Goal: Information Seeking & Learning: Find specific fact

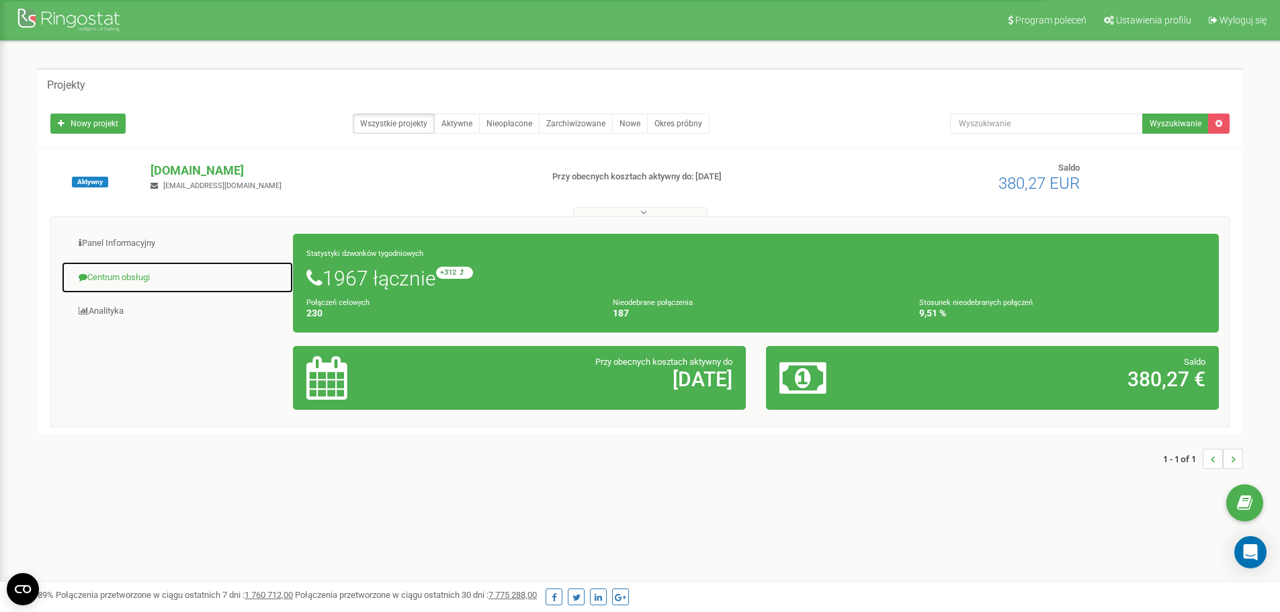
click at [125, 274] on link "Centrum obsługi" at bounding box center [177, 277] width 233 height 33
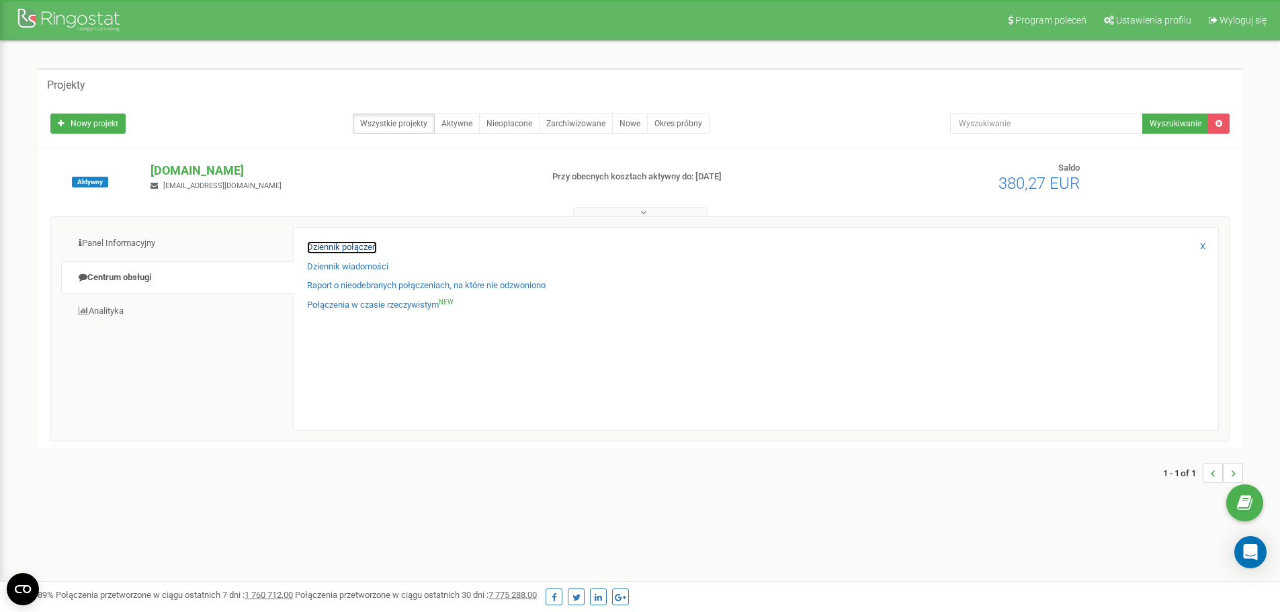
click at [324, 247] on link "Dziennik połączeń" at bounding box center [342, 247] width 70 height 13
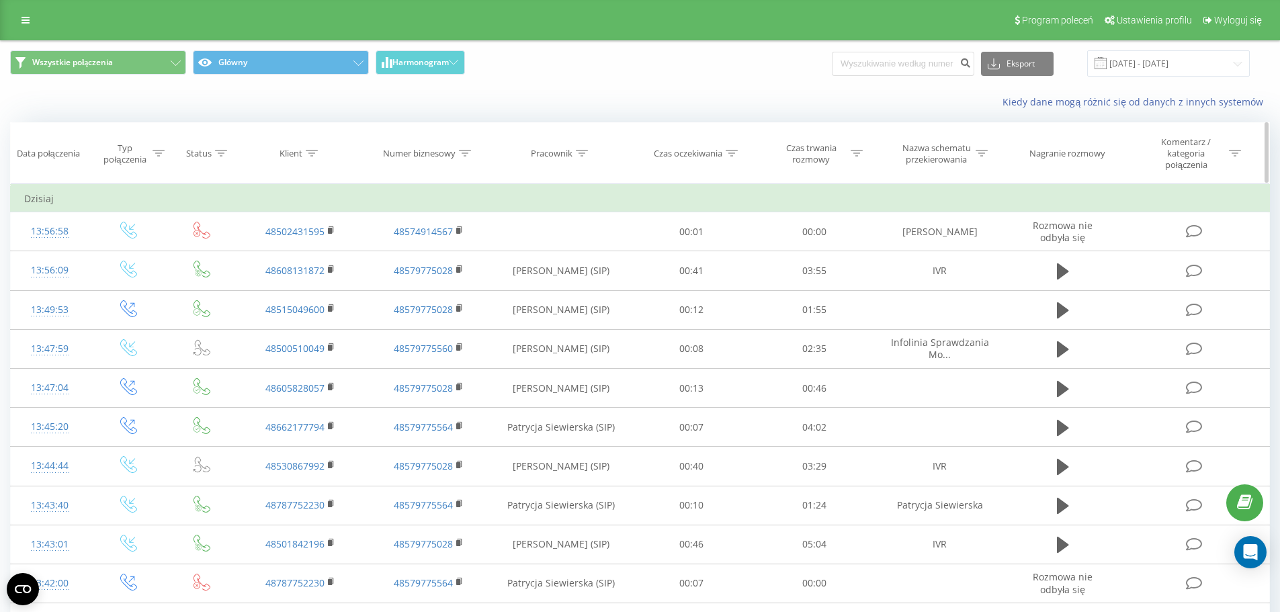
click at [583, 153] on icon at bounding box center [582, 153] width 12 height 7
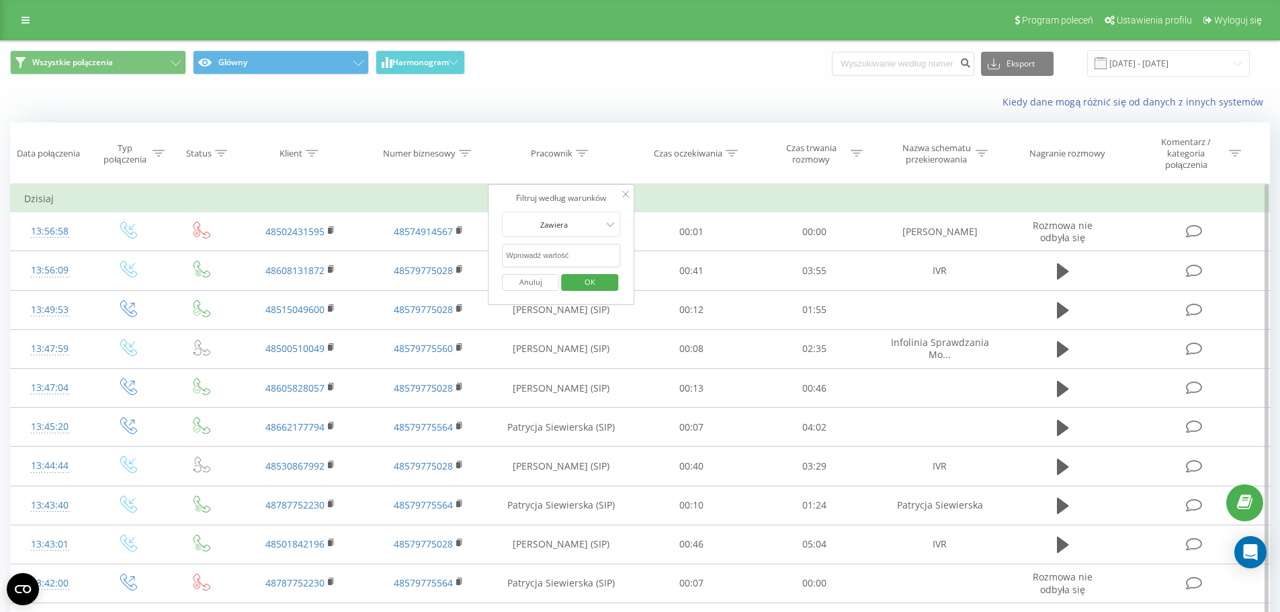
click at [562, 248] on input "text" at bounding box center [561, 256] width 118 height 24
type input "patrycja siewierska"
click at [589, 281] on span "OK" at bounding box center [590, 281] width 38 height 21
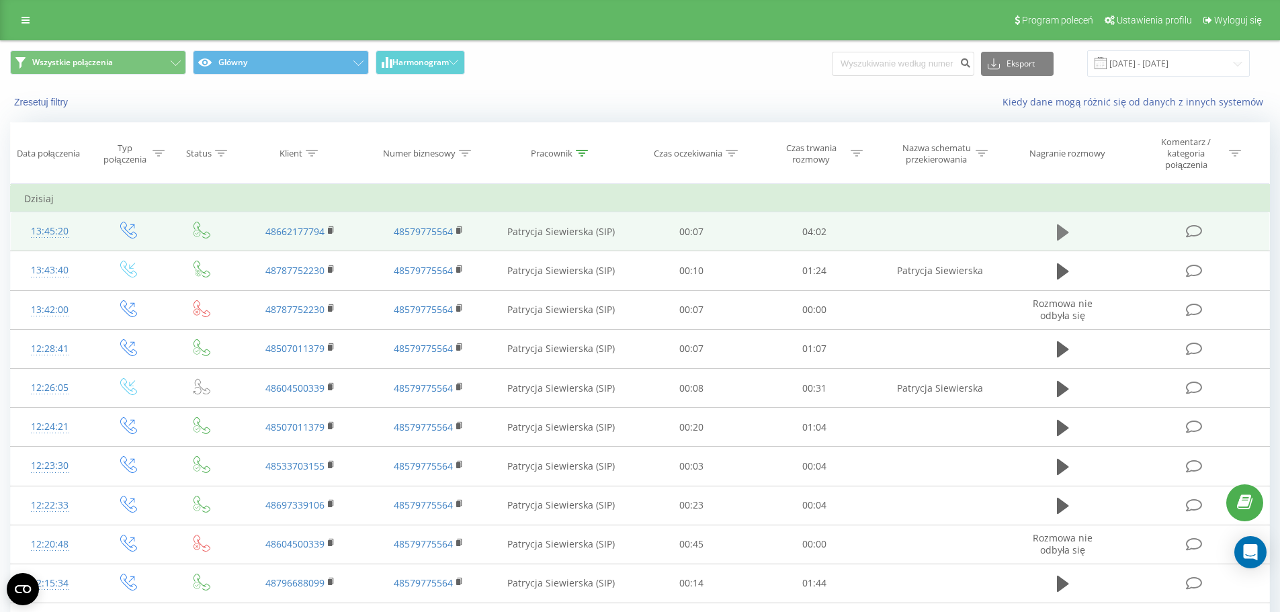
click at [1066, 231] on icon at bounding box center [1063, 232] width 12 height 16
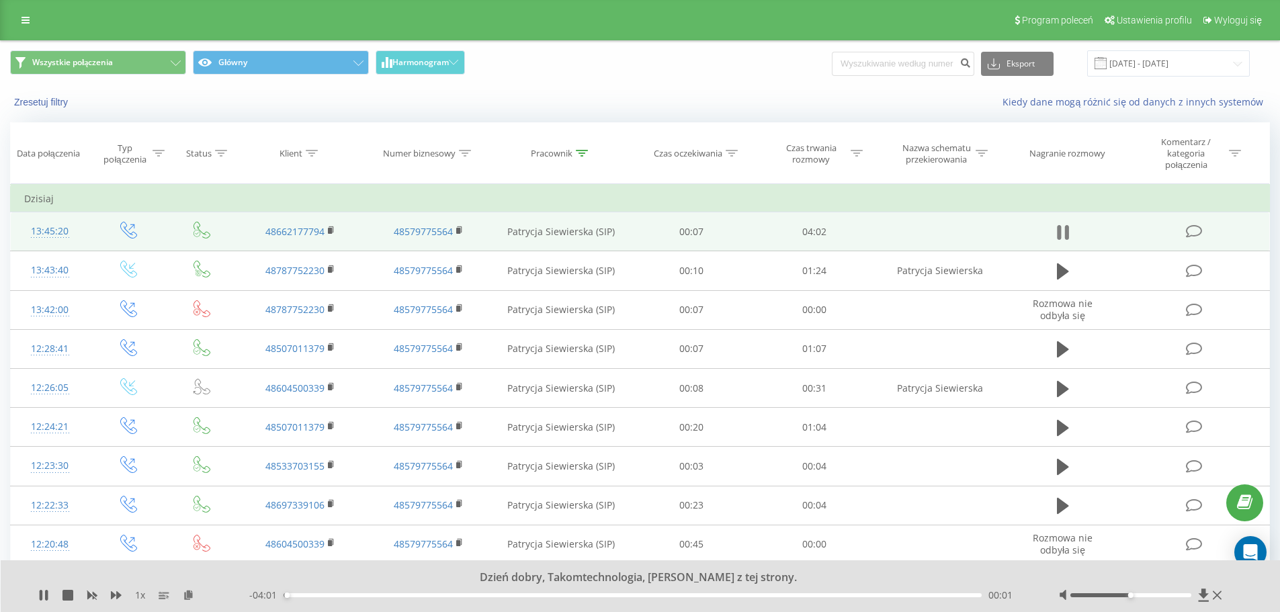
click at [1063, 231] on icon at bounding box center [1063, 232] width 12 height 19
click at [1058, 231] on icon at bounding box center [1063, 232] width 12 height 16
click at [1062, 233] on icon at bounding box center [1063, 232] width 12 height 19
click at [1060, 235] on icon at bounding box center [1063, 232] width 12 height 16
click at [573, 67] on span "Wszystkie połączenia Główny Harmonogram" at bounding box center [320, 63] width 620 height 26
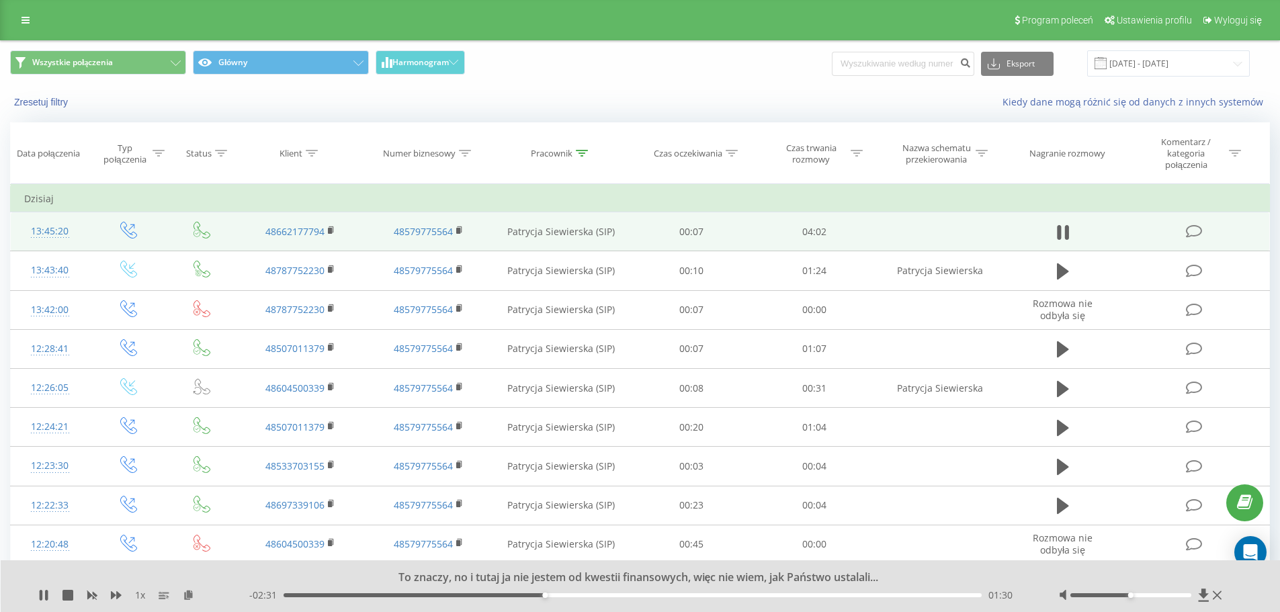
click at [559, 71] on span "Wszystkie połączenia Główny Harmonogram" at bounding box center [320, 63] width 620 height 26
click at [550, 75] on span "Wszystkie połączenia Główny Harmonogram" at bounding box center [320, 63] width 620 height 26
